Goal: Answer question/provide support: Share knowledge or assist other users

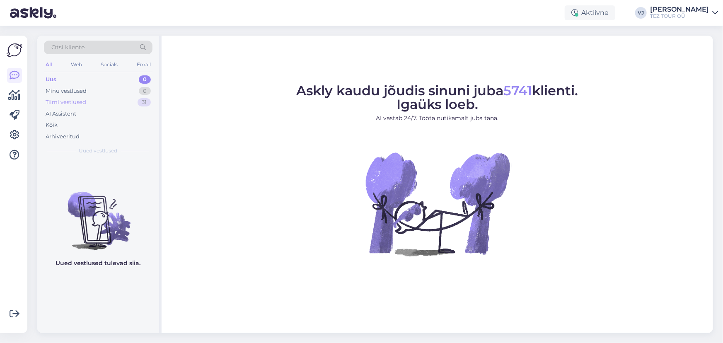
click at [100, 105] on div "Tiimi vestlused 31" at bounding box center [98, 102] width 109 height 12
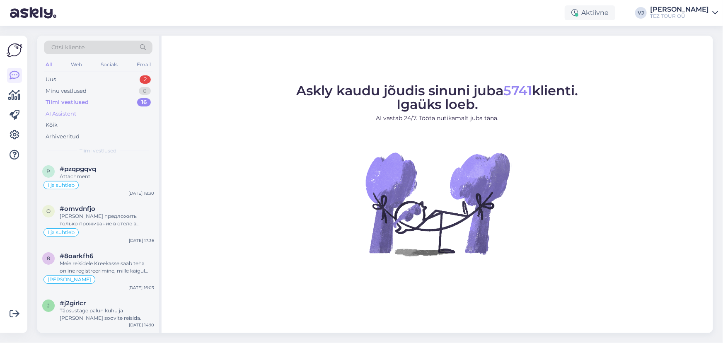
click at [94, 111] on div "AI Assistent" at bounding box center [98, 114] width 109 height 12
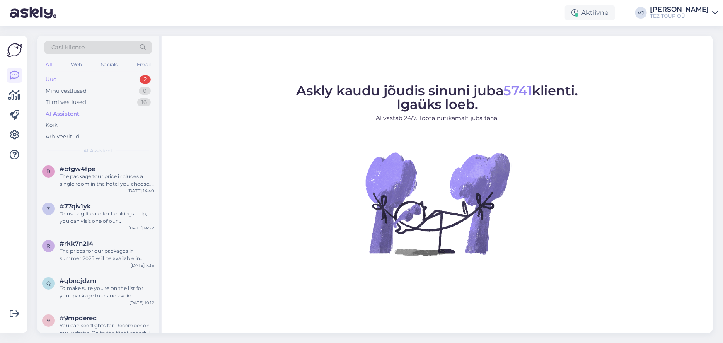
click at [122, 76] on div "Uus 2" at bounding box center [98, 80] width 109 height 12
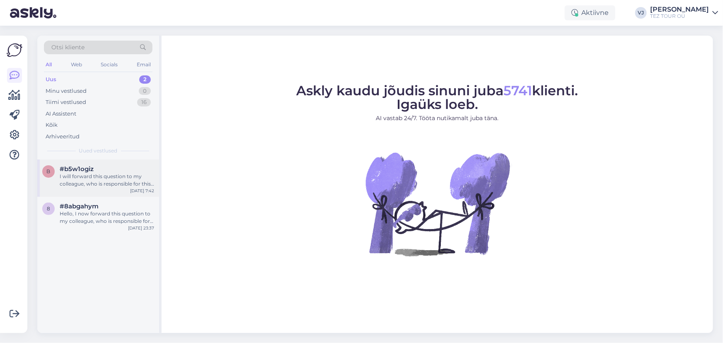
click at [116, 185] on div "I will forward this question to my colleague, who is responsible for this. The …" at bounding box center [107, 180] width 94 height 15
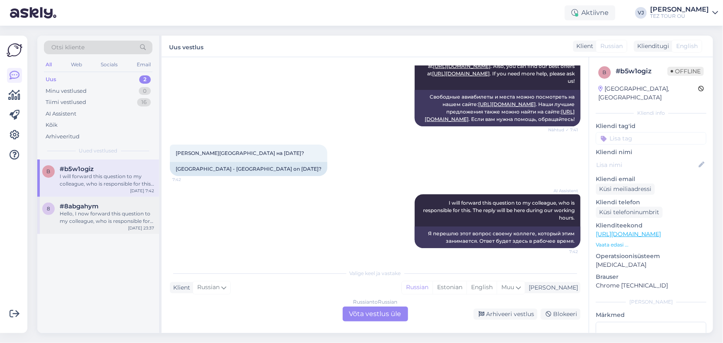
click at [115, 213] on div "Hello, I now forward this question to my colleague, who is responsible for this…" at bounding box center [107, 217] width 94 height 15
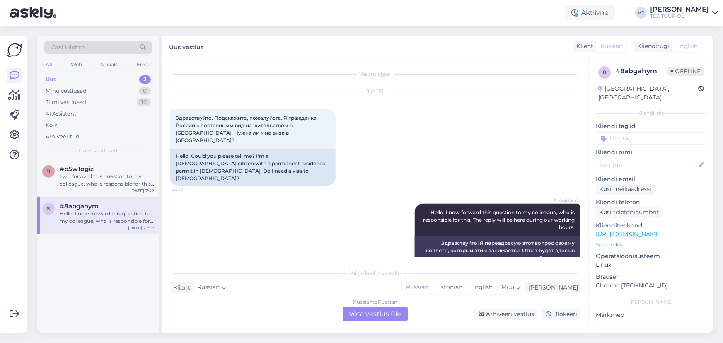
scroll to position [2, 0]
click at [398, 293] on div "Klient Russian Mina Russian Estonian English Muu" at bounding box center [375, 287] width 410 height 11
click at [323, 234] on div "AI Assistent Hello, I now forward this question to my colleague, who is respons…" at bounding box center [375, 233] width 410 height 80
